Goal: Task Accomplishment & Management: Use online tool/utility

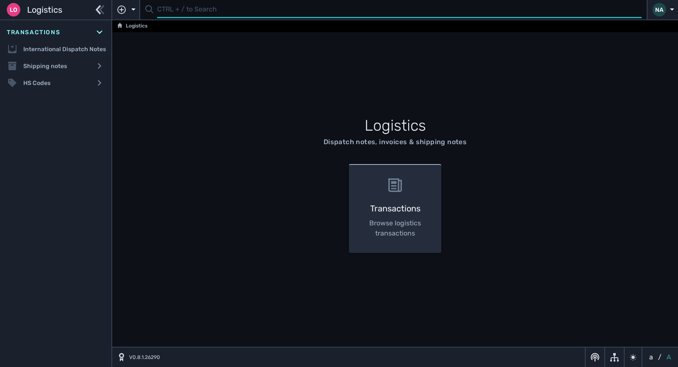
click at [203, 14] on input "text" at bounding box center [399, 10] width 484 height 17
type input "1107177"
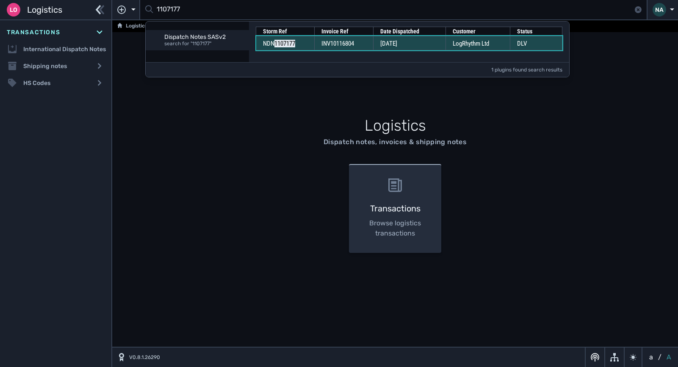
click at [373, 44] on td "INV10116804" at bounding box center [344, 43] width 59 height 14
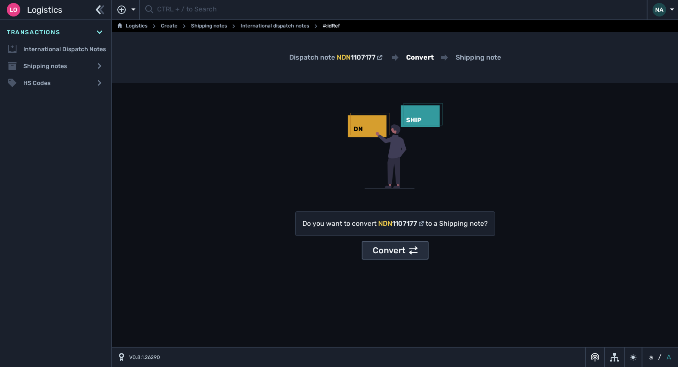
click at [394, 252] on div "Convert" at bounding box center [394, 250] width 45 height 13
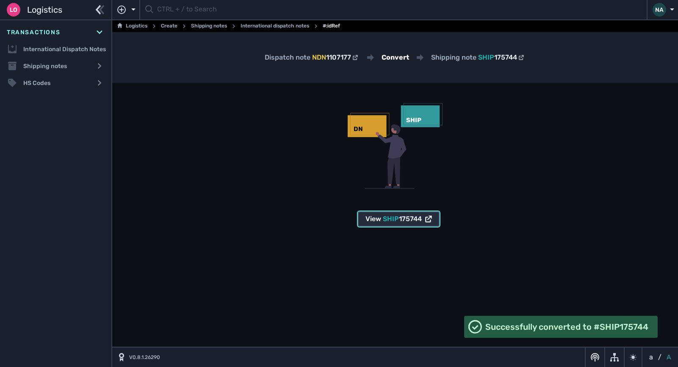
click at [408, 217] on span "175744" at bounding box center [410, 219] width 23 height 8
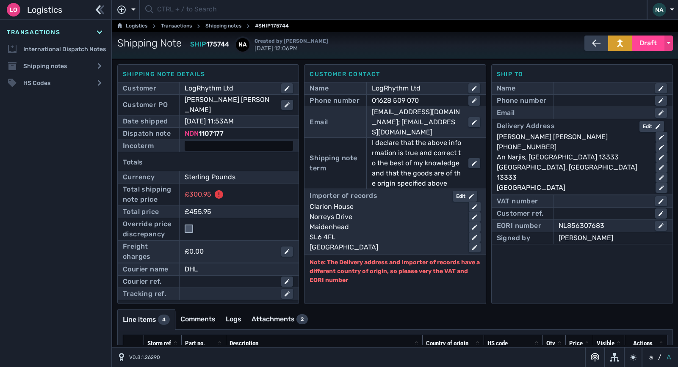
click at [238, 141] on div at bounding box center [239, 146] width 108 height 10
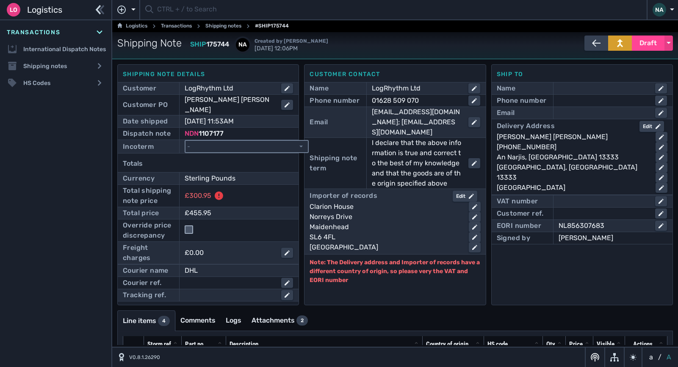
click at [238, 141] on select "- Ex Works - EXW Free Carrier - FCA Carriage Paid To - CPT Carriage Insurance P…" at bounding box center [246, 146] width 122 height 11
select select "[object Object]"
click at [185, 141] on select "- Ex Works - EXW Free Carrier - FCA Carriage Paid To - CPT Carriage Insurance P…" at bounding box center [246, 146] width 122 height 11
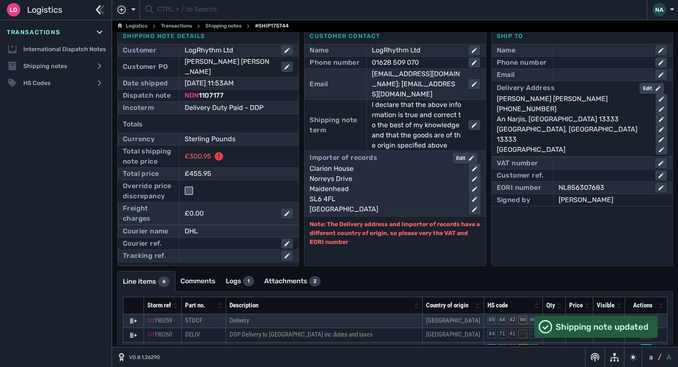
scroll to position [84, 0]
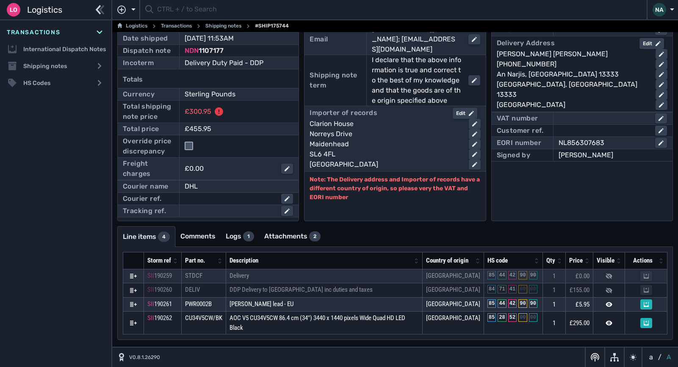
click at [16, 208] on div "Transactions International Dispatch Notes Shipping notes Shipping notes list HS…" at bounding box center [55, 193] width 111 height 347
